Goal: Check status

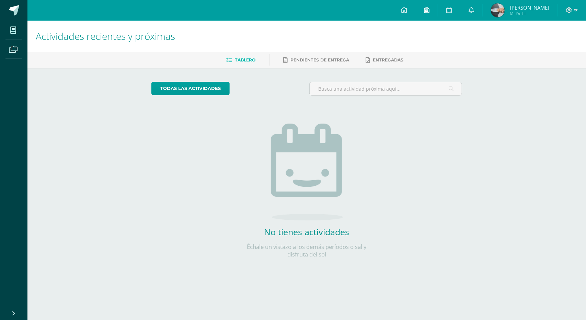
click at [424, 9] on icon at bounding box center [426, 10] width 5 height 6
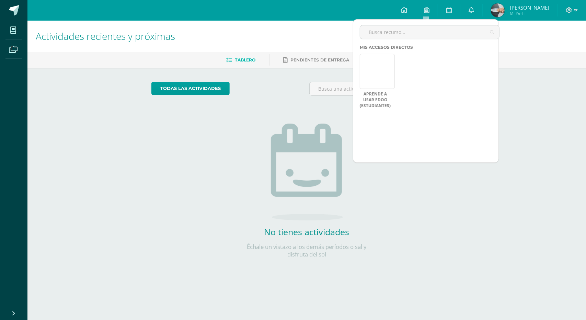
click at [501, 9] on img at bounding box center [498, 10] width 14 height 14
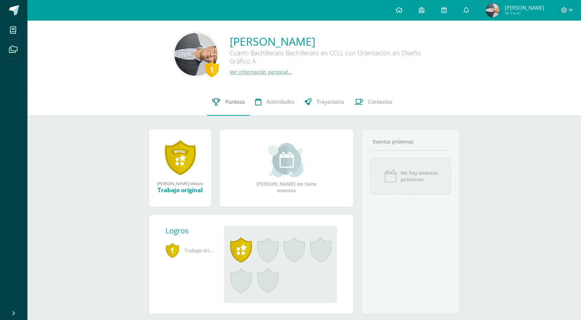
click at [241, 100] on span "Punteos" at bounding box center [235, 101] width 20 height 7
